Goal: Task Accomplishment & Management: Manage account settings

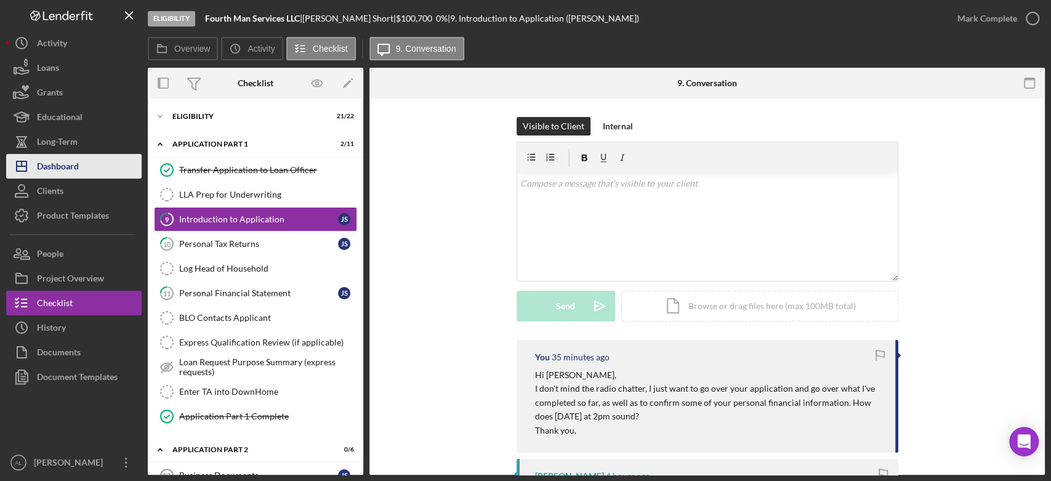
click at [86, 165] on button "Icon/Dashboard Dashboard" at bounding box center [74, 166] width 136 height 25
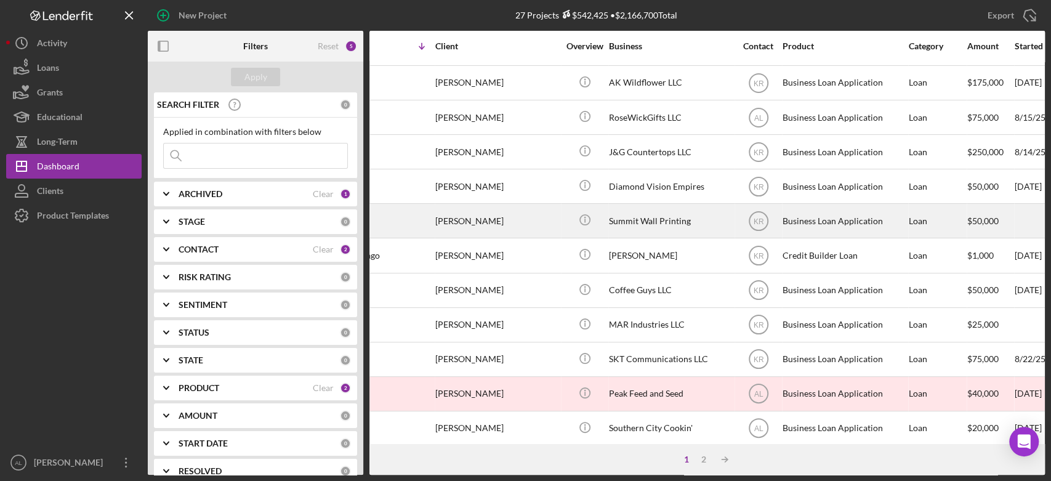
scroll to position [169, 0]
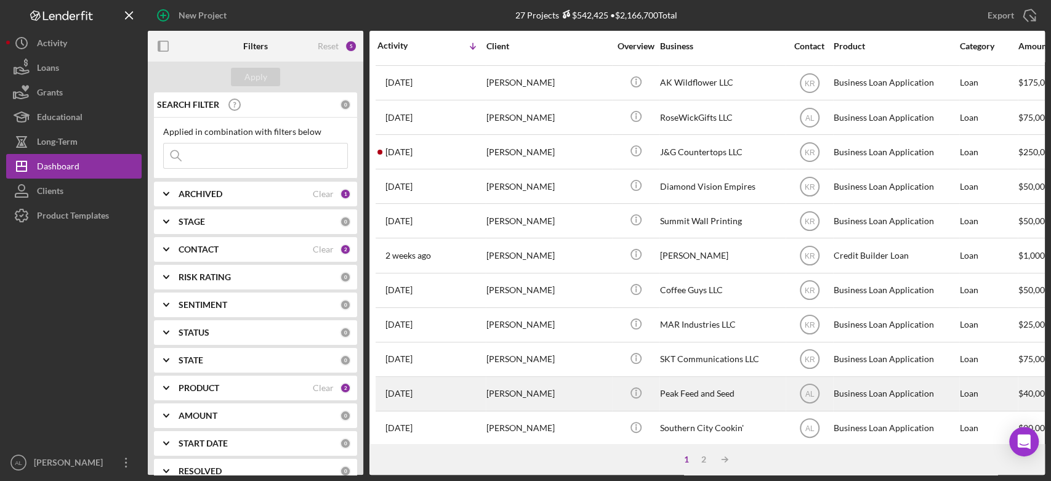
click at [546, 386] on div "[PERSON_NAME]" at bounding box center [548, 394] width 123 height 33
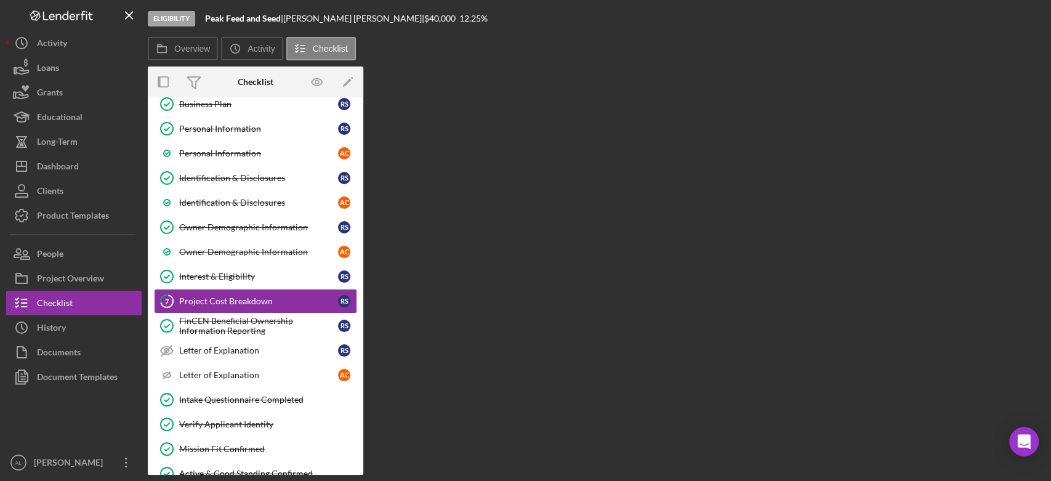
scroll to position [102, 0]
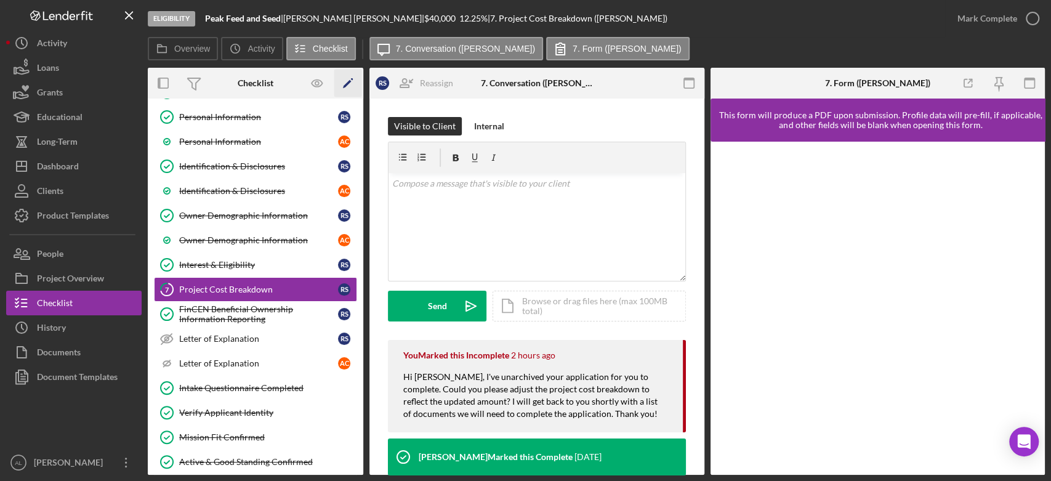
click at [348, 87] on icon "Icon/Edit" at bounding box center [348, 84] width 28 height 28
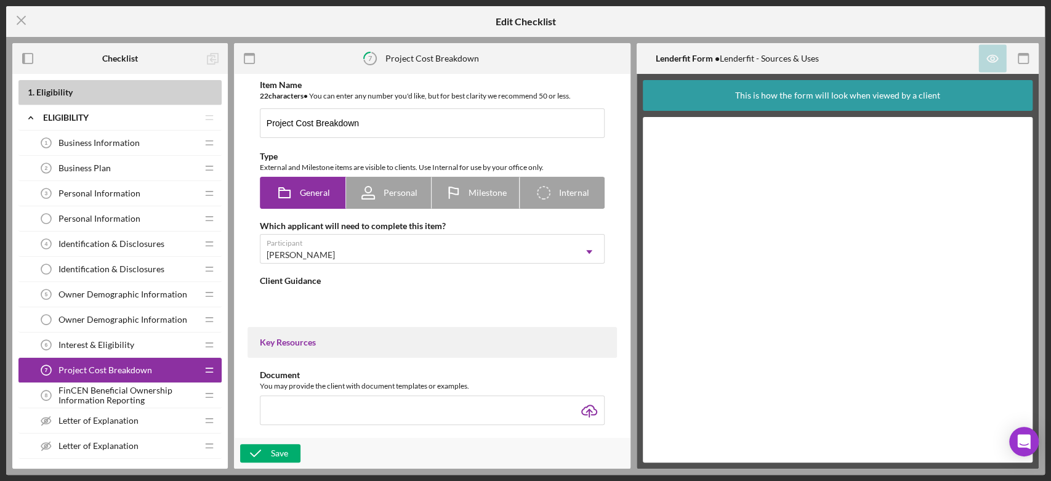
type textarea "<div>In this step, you will need to complete the form above and provide details…"
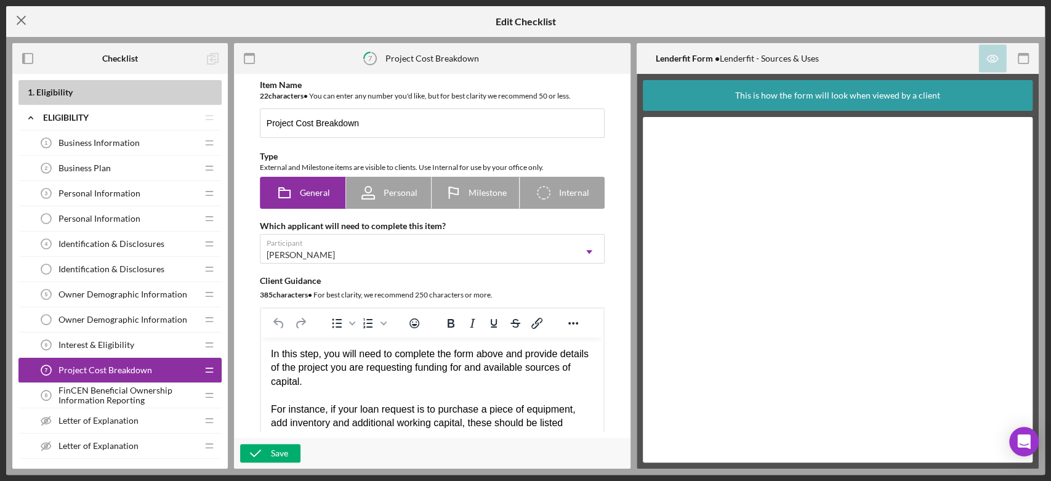
click at [20, 18] on line at bounding box center [21, 21] width 8 height 8
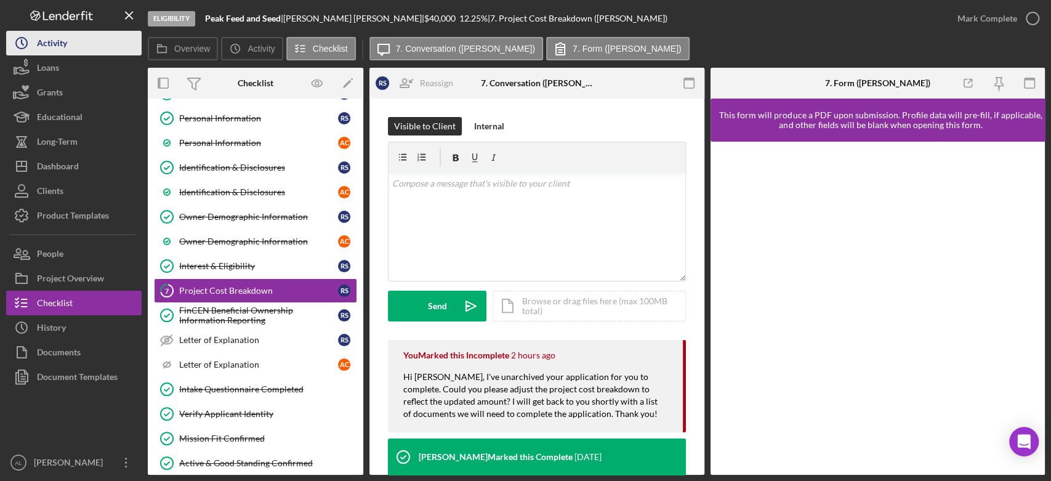
scroll to position [102, 0]
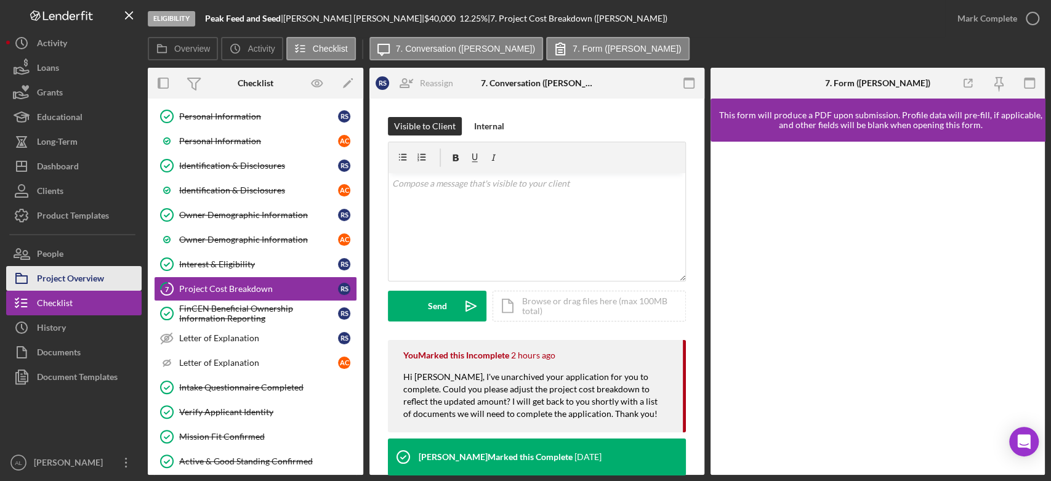
click at [100, 280] on div "Project Overview" at bounding box center [70, 280] width 67 height 28
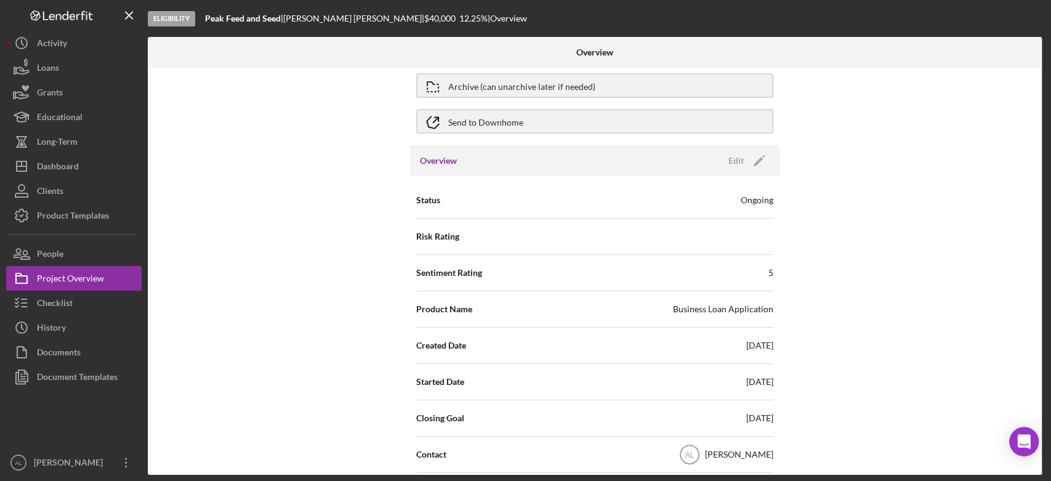
scroll to position [5, 0]
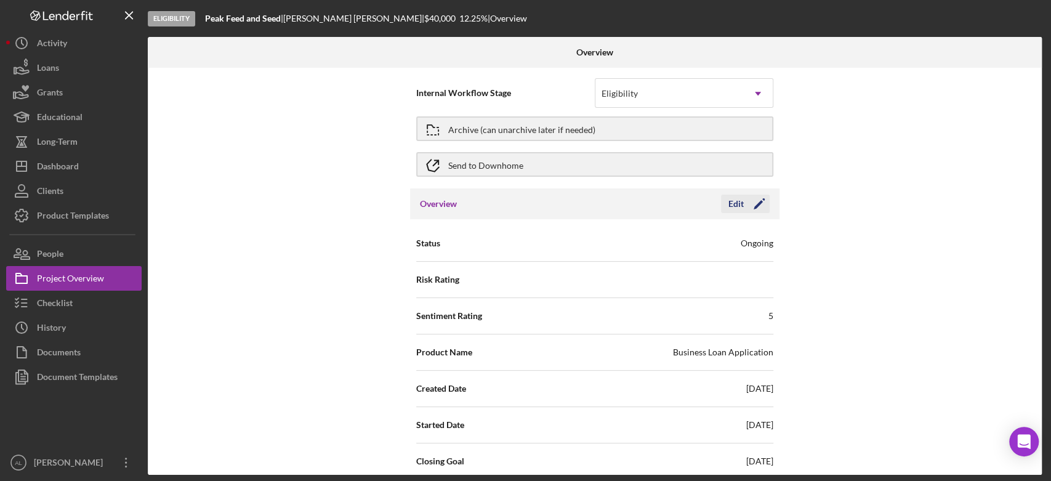
click at [759, 206] on icon "Icon/Edit" at bounding box center [759, 203] width 31 height 31
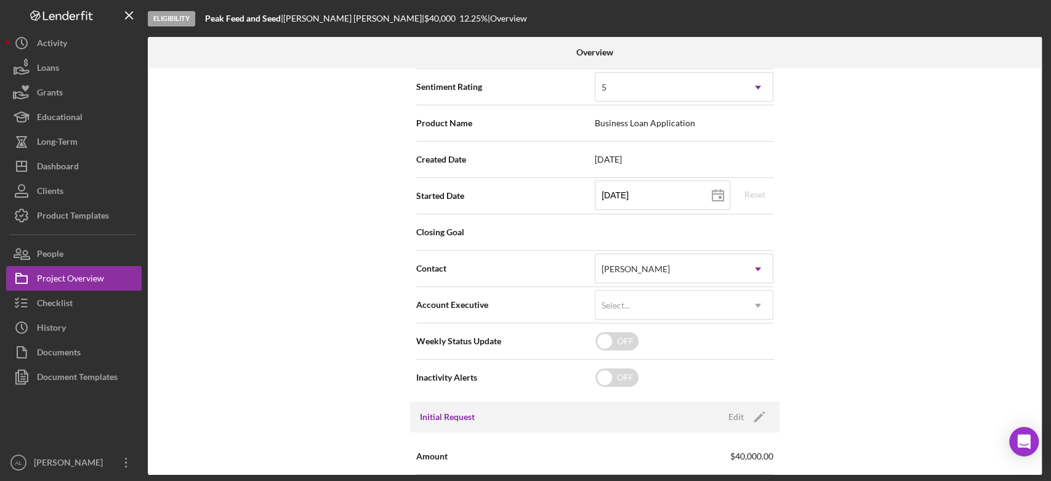
scroll to position [238, 0]
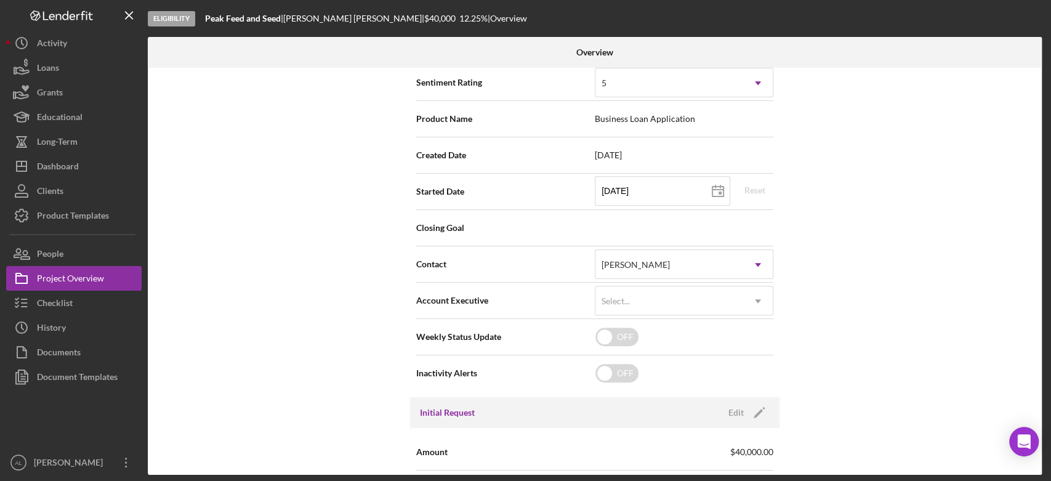
click at [462, 230] on span "Closing Goal" at bounding box center [505, 228] width 179 height 12
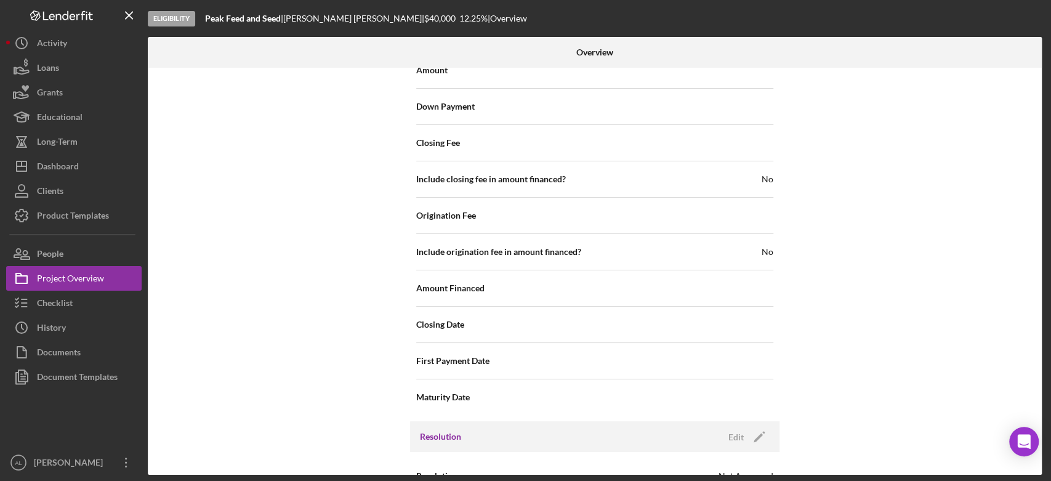
scroll to position [1351, 0]
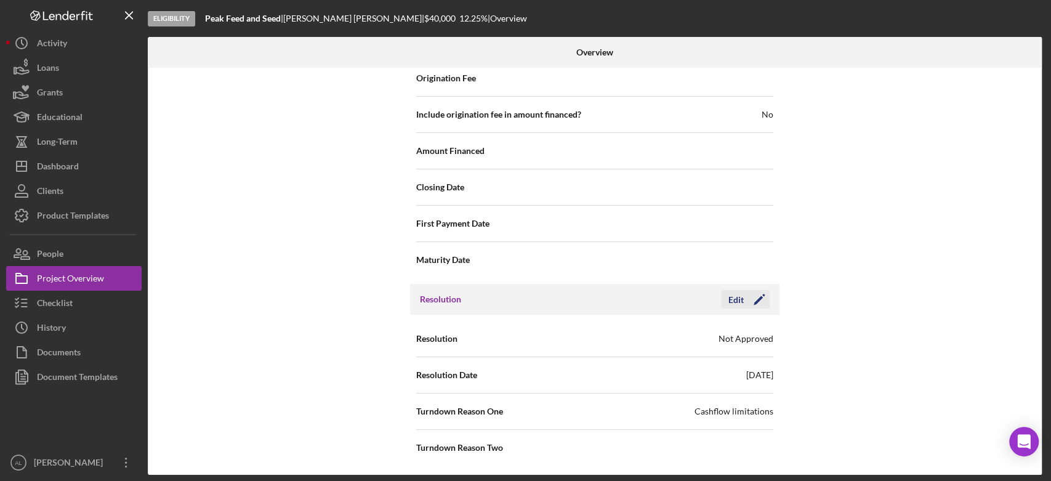
click at [756, 299] on icon "Icon/Edit" at bounding box center [759, 299] width 31 height 31
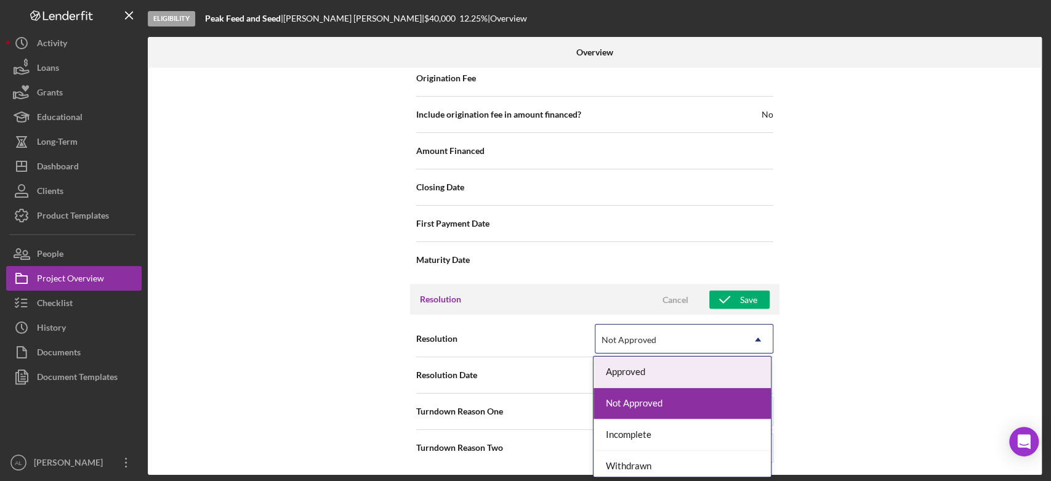
click at [758, 341] on icon "Icon/Dropdown Arrow" at bounding box center [758, 340] width 30 height 30
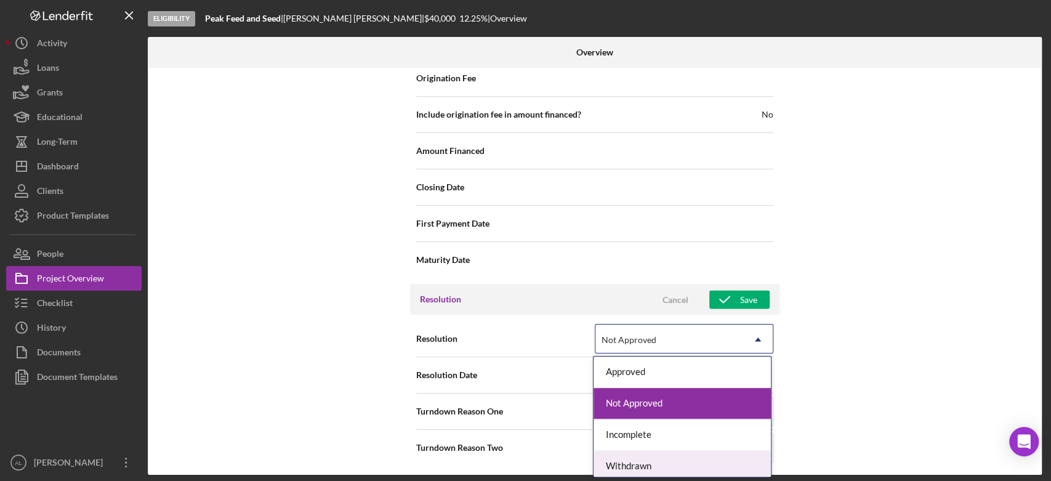
scroll to position [5, 0]
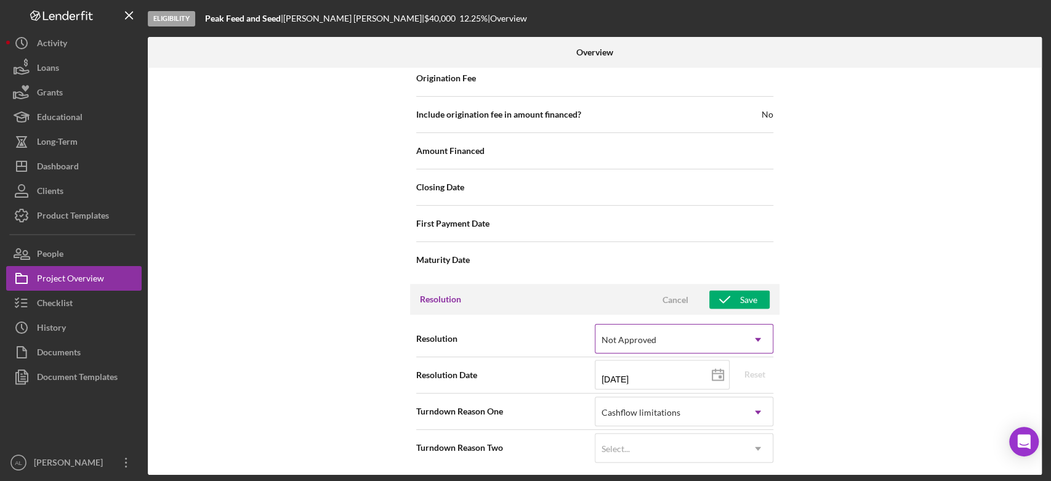
click at [726, 331] on div "Not Approved" at bounding box center [670, 339] width 148 height 28
click at [718, 360] on icon at bounding box center [718, 375] width 31 height 31
click at [756, 373] on div "[DATE] [DATE] Reset" at bounding box center [684, 375] width 179 height 31
click at [706, 367] on icon at bounding box center [718, 375] width 31 height 31
click at [859, 388] on div "Internal Workflow Stage Eligibility Icon/Dropdown Arrow Archive (can unarchive …" at bounding box center [595, 271] width 894 height 407
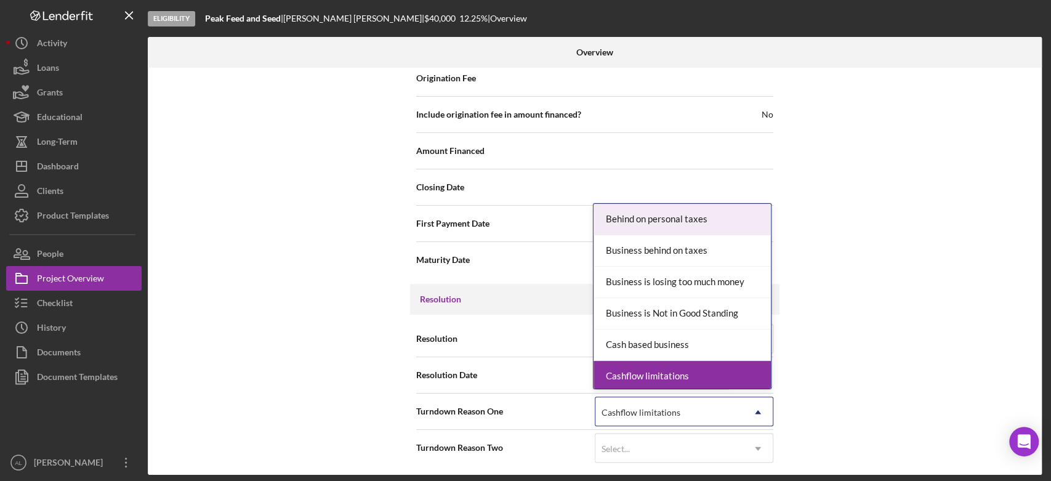
click at [768, 408] on icon "Icon/Dropdown Arrow" at bounding box center [758, 412] width 30 height 30
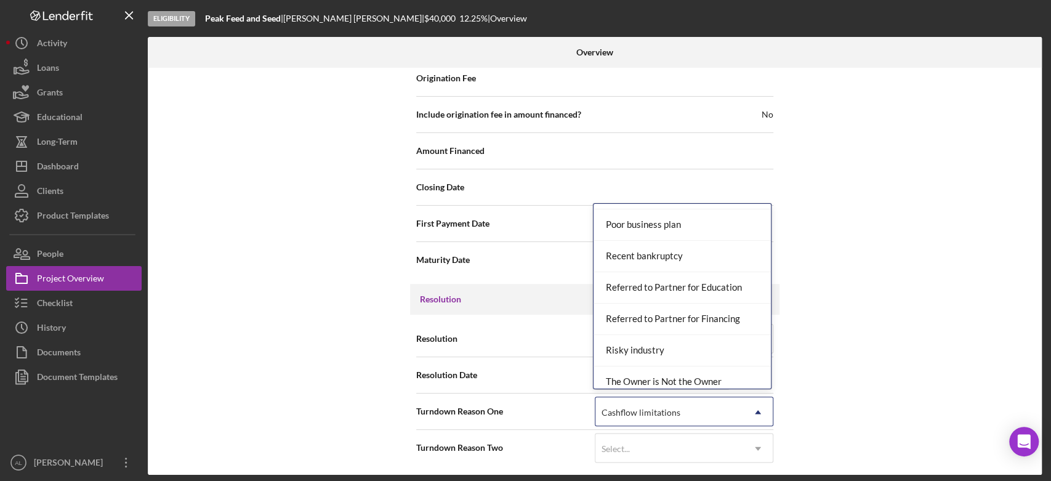
scroll to position [1350, 0]
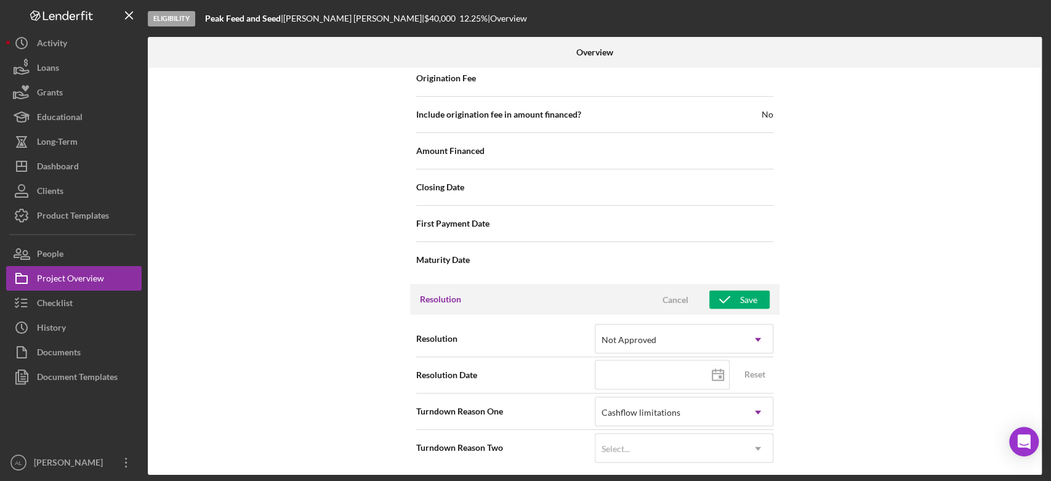
click at [904, 347] on div "Internal Workflow Stage Eligibility Icon/Dropdown Arrow Archive (can unarchive …" at bounding box center [595, 271] width 894 height 407
click at [99, 169] on button "Icon/Dashboard Dashboard" at bounding box center [74, 166] width 136 height 25
